Goal: Task Accomplishment & Management: Complete application form

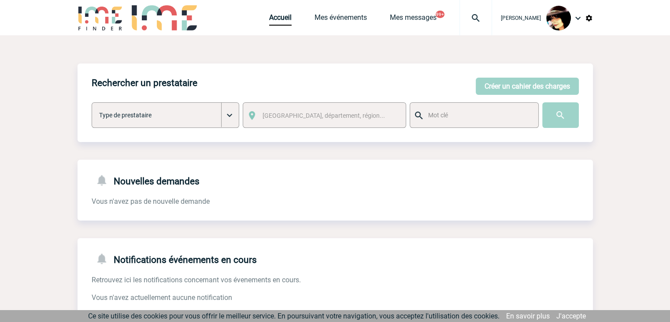
click at [468, 16] on img at bounding box center [476, 18] width 32 height 11
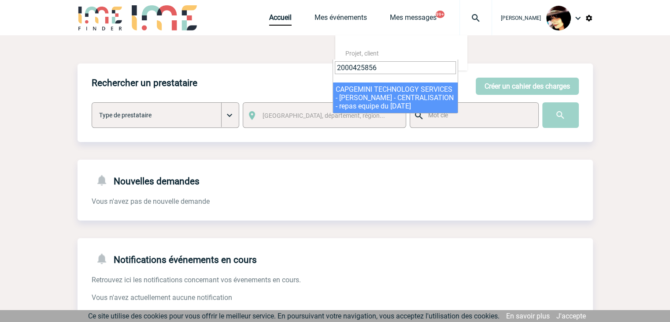
type input "2000425856"
drag, startPoint x: 380, startPoint y: 114, endPoint x: 357, endPoint y: 91, distance: 32.7
select select "25357"
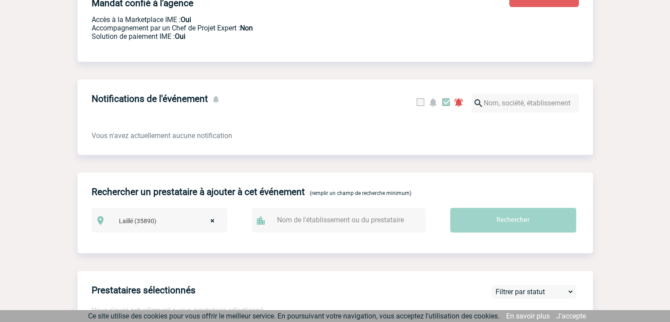
scroll to position [220, 0]
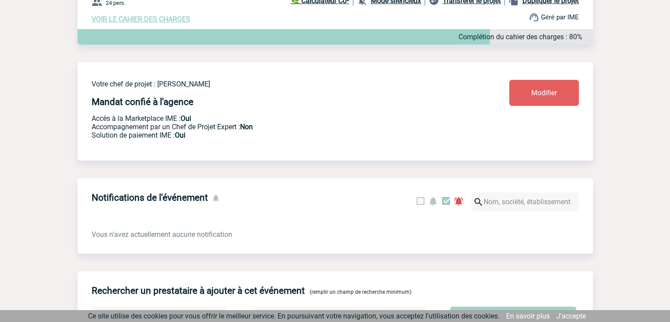
click at [531, 97] on span "Modifier" at bounding box center [544, 93] width 26 height 8
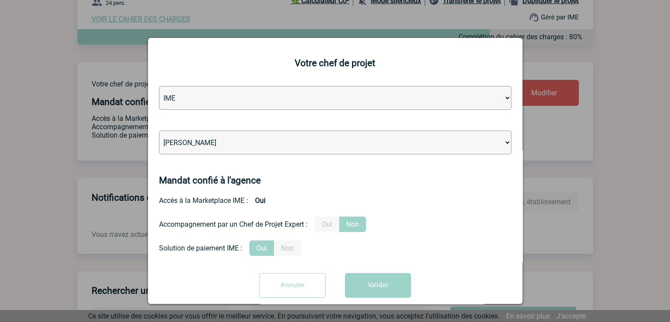
drag, startPoint x: 311, startPoint y: 150, endPoint x: 312, endPoint y: 145, distance: 5.9
click at [311, 150] on select "[PERSON_NAME] [PERSON_NAME] [PERSON_NAME] Jean-[PERSON_NAME] [PERSON_NAME] [PER…" at bounding box center [335, 142] width 353 height 24
select select "132752"
click at [312, 145] on select "[PERSON_NAME] [PERSON_NAME] [PERSON_NAME] Jean-[PERSON_NAME] [PERSON_NAME] [PER…" at bounding box center [335, 142] width 353 height 24
click at [368, 279] on button "Valider" at bounding box center [378, 285] width 66 height 25
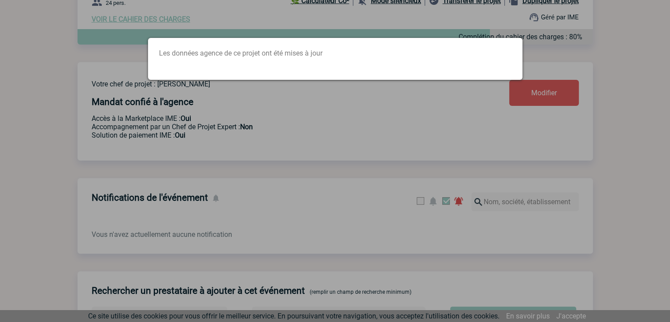
drag, startPoint x: 418, startPoint y: 166, endPoint x: 431, endPoint y: 164, distance: 13.3
click at [421, 165] on div at bounding box center [335, 161] width 670 height 322
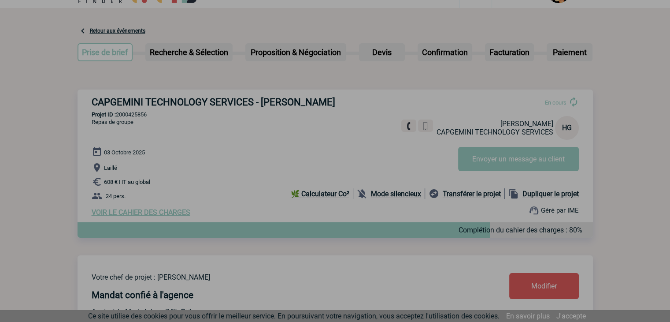
scroll to position [0, 0]
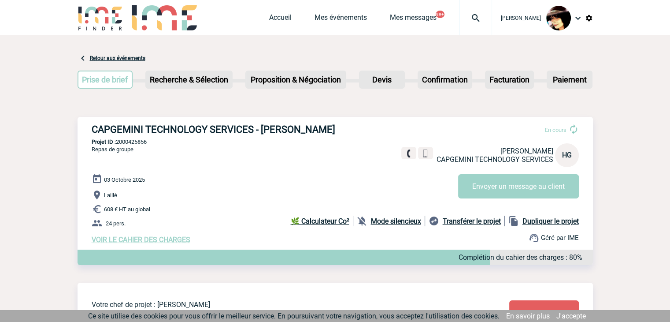
click at [468, 15] on img at bounding box center [476, 18] width 32 height 11
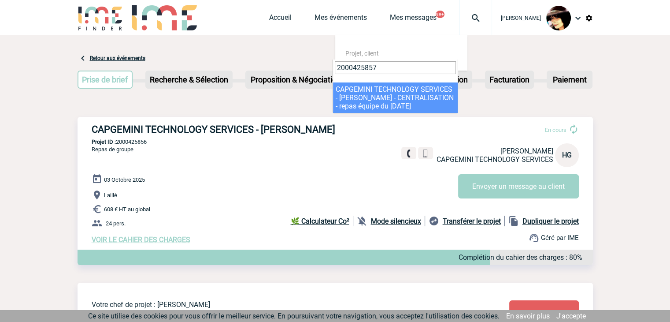
type input "2000425857"
select select "25358"
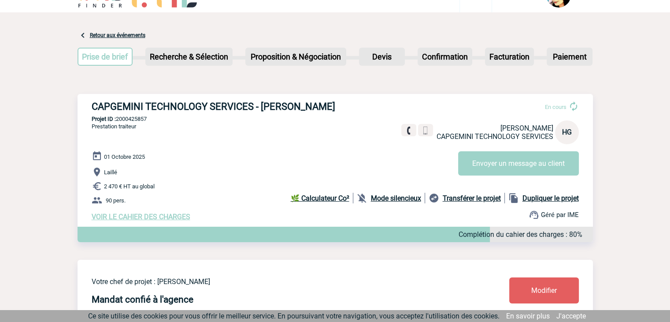
scroll to position [44, 0]
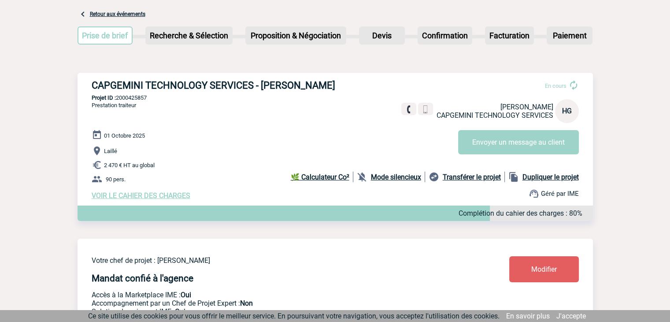
click at [528, 275] on link "Modifier" at bounding box center [544, 269] width 70 height 26
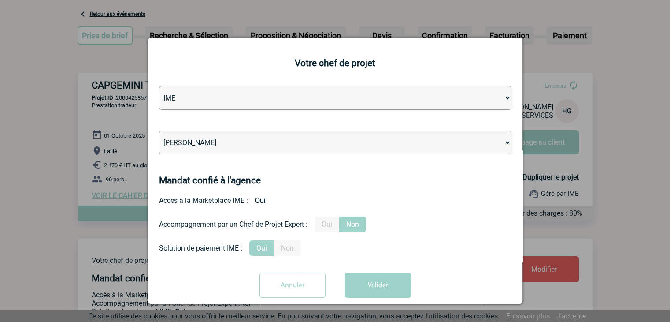
click at [260, 145] on select "[PERSON_NAME] [PERSON_NAME] [PERSON_NAME] Jean-[PERSON_NAME] [PERSON_NAME] [PER…" at bounding box center [335, 142] width 353 height 24
select select "132752"
click at [260, 143] on select "[PERSON_NAME] [PERSON_NAME] [PERSON_NAME] Jean-[PERSON_NAME] [PERSON_NAME] [PER…" at bounding box center [335, 142] width 353 height 24
click at [374, 282] on button "Valider" at bounding box center [378, 285] width 66 height 25
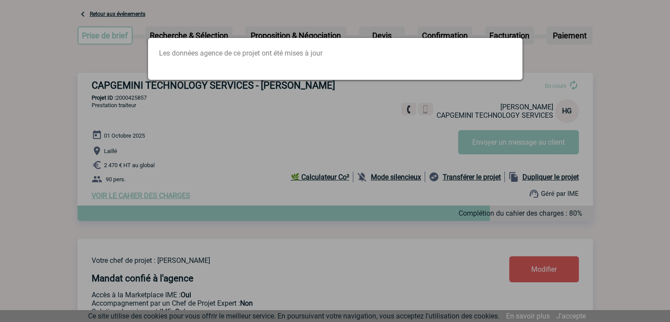
click at [273, 162] on div at bounding box center [335, 161] width 670 height 322
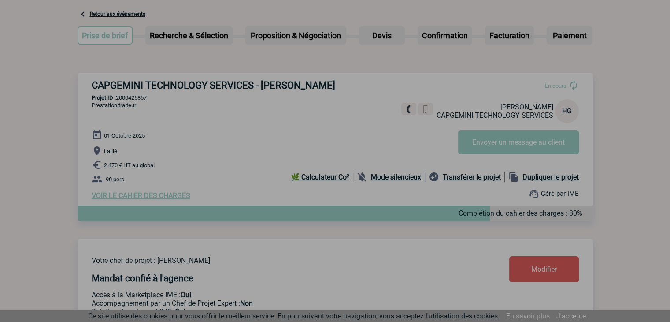
scroll to position [0, 0]
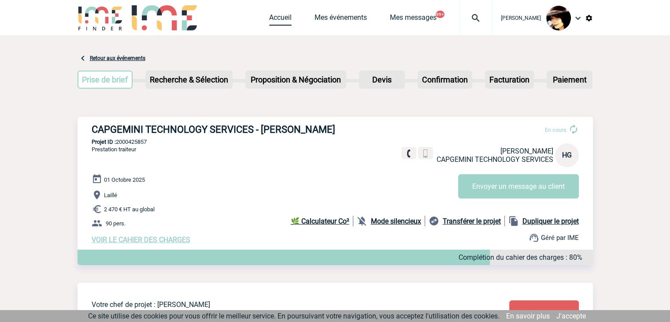
click at [269, 20] on link "Accueil" at bounding box center [280, 19] width 22 height 12
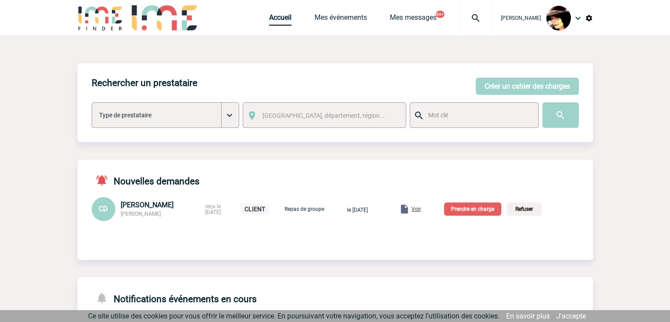
drag, startPoint x: 172, startPoint y: 214, endPoint x: 119, endPoint y: 215, distance: 52.4
click at [119, 215] on div "CD ROBERT BOSCH FRANCE Caroline DA SILVA reçu le 03-10-2025 CLIENT Repas de gro…" at bounding box center [336, 209] width 516 height 24
click at [144, 219] on div "CD ROBERT BOSCH FRANCE Caroline DA SILVA reçu le 03-10-2025 CLIENT Repas de gro…" at bounding box center [336, 209] width 516 height 24
drag, startPoint x: 164, startPoint y: 215, endPoint x: 121, endPoint y: 215, distance: 42.7
click at [121, 215] on div "ROBERT BOSCH FRANCE Caroline DA SILVA" at bounding box center [160, 209] width 79 height 17
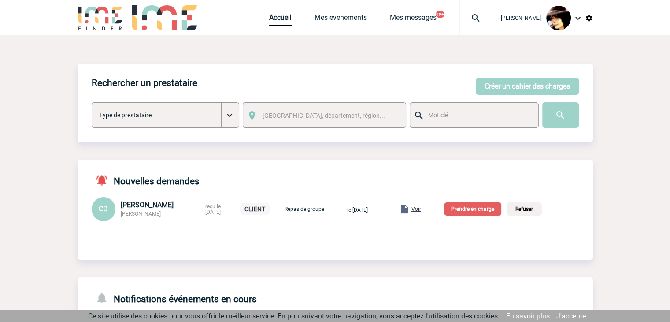
copy span "Caroline DA SILVA"
click at [421, 209] on span "Voir" at bounding box center [417, 209] width 10 height 6
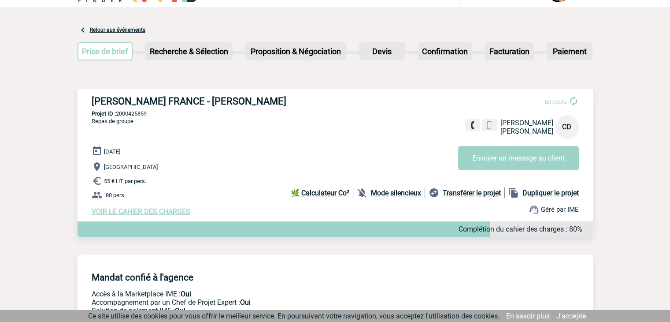
scroll to position [44, 0]
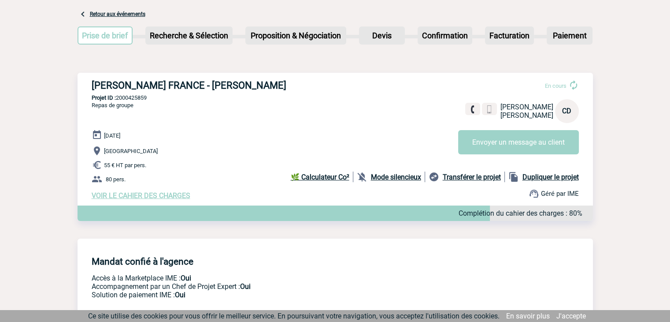
click at [173, 196] on span "VOIR LE CAHIER DES CHARGES" at bounding box center [141, 195] width 99 height 8
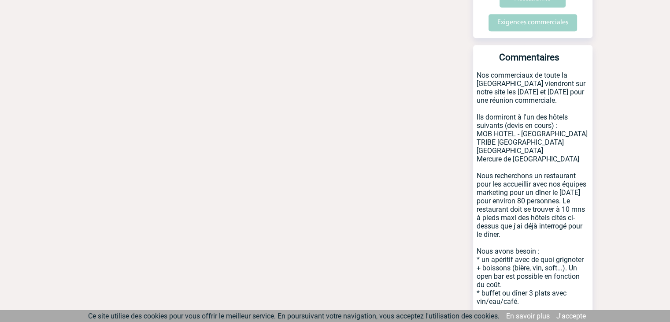
scroll to position [441, 0]
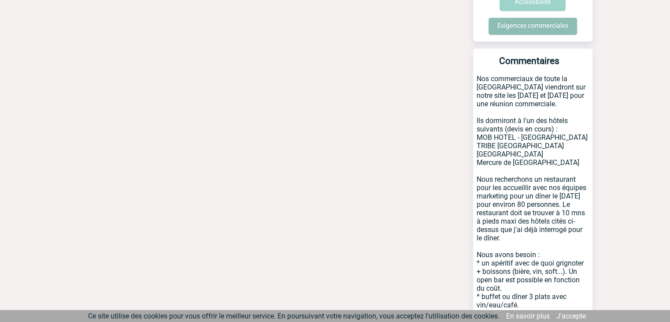
click at [527, 18] on input "Exigences commerciales" at bounding box center [533, 26] width 89 height 17
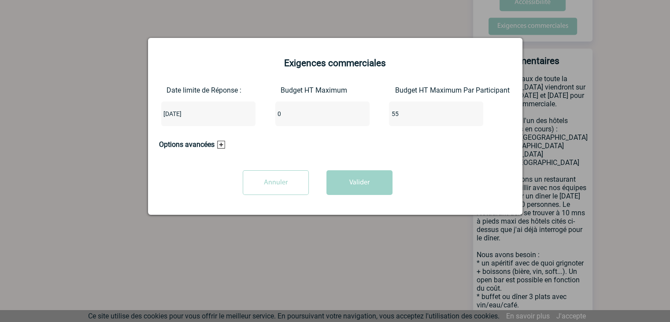
click at [239, 115] on div "Date limite de Réponse : 2025-10-07 Budget HT Maximum 0 Budget HT Maximum Par P…" at bounding box center [335, 109] width 353 height 47
type input "4400"
click at [368, 186] on button "Valider" at bounding box center [360, 182] width 66 height 25
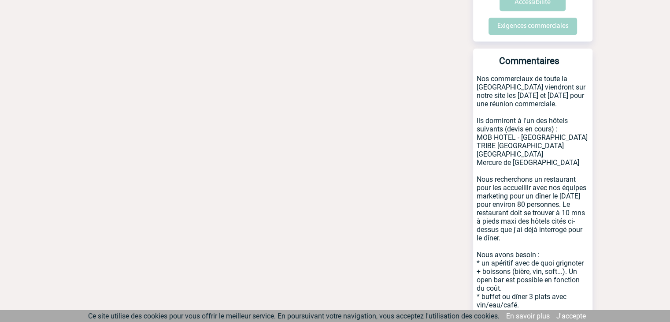
click at [284, 182] on div "Date limite de réponse le 07-10-2025 Retour à mon événement ROBERT BOSCH FRANCE…" at bounding box center [336, 23] width 516 height 856
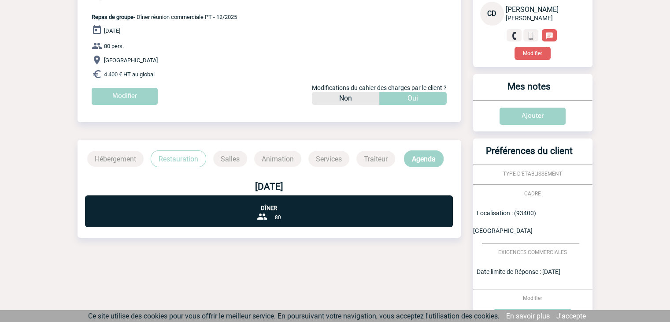
scroll to position [0, 0]
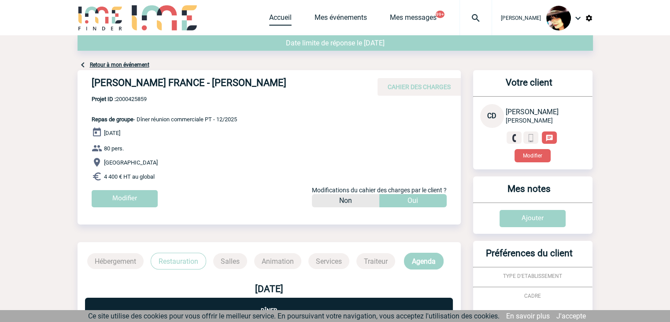
click at [269, 19] on link "Accueil" at bounding box center [280, 19] width 22 height 12
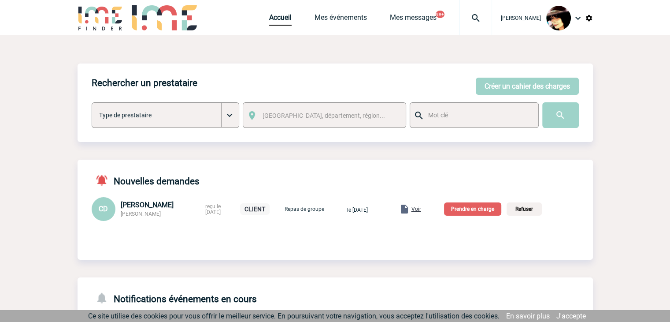
click at [479, 208] on p "Prendre en charge" at bounding box center [472, 208] width 57 height 13
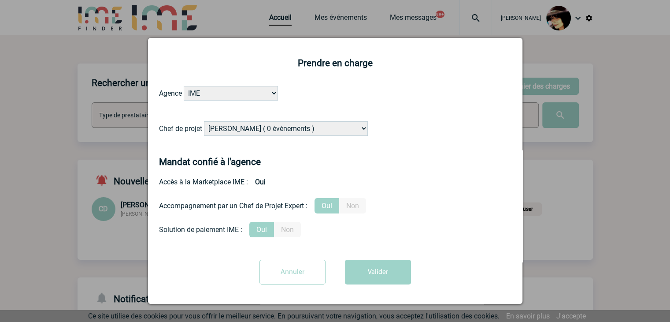
click at [294, 130] on select "[PERSON_NAME] ( 0 évènements ) [PERSON_NAME] ( 191 évènements ) [PERSON_NAME] (…" at bounding box center [286, 128] width 164 height 15
select select "131349"
click at [293, 127] on select "[PERSON_NAME] ( 0 évènements ) [PERSON_NAME] ( 191 évènements ) [PERSON_NAME] (…" at bounding box center [286, 128] width 164 height 15
drag, startPoint x: 385, startPoint y: 286, endPoint x: 381, endPoint y: 279, distance: 8.3
click at [385, 286] on div "Annuler Valider" at bounding box center [335, 275] width 353 height 31
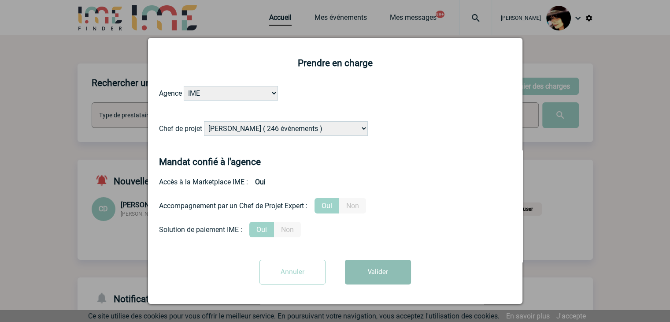
click at [381, 279] on button "Valider" at bounding box center [378, 272] width 66 height 25
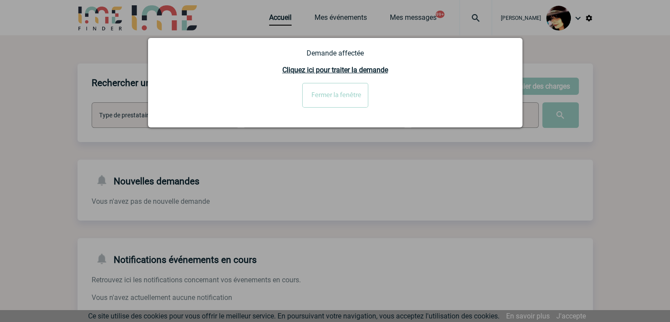
click at [316, 93] on input "Fermer la fenêtre" at bounding box center [335, 95] width 66 height 25
